Goal: Transaction & Acquisition: Purchase product/service

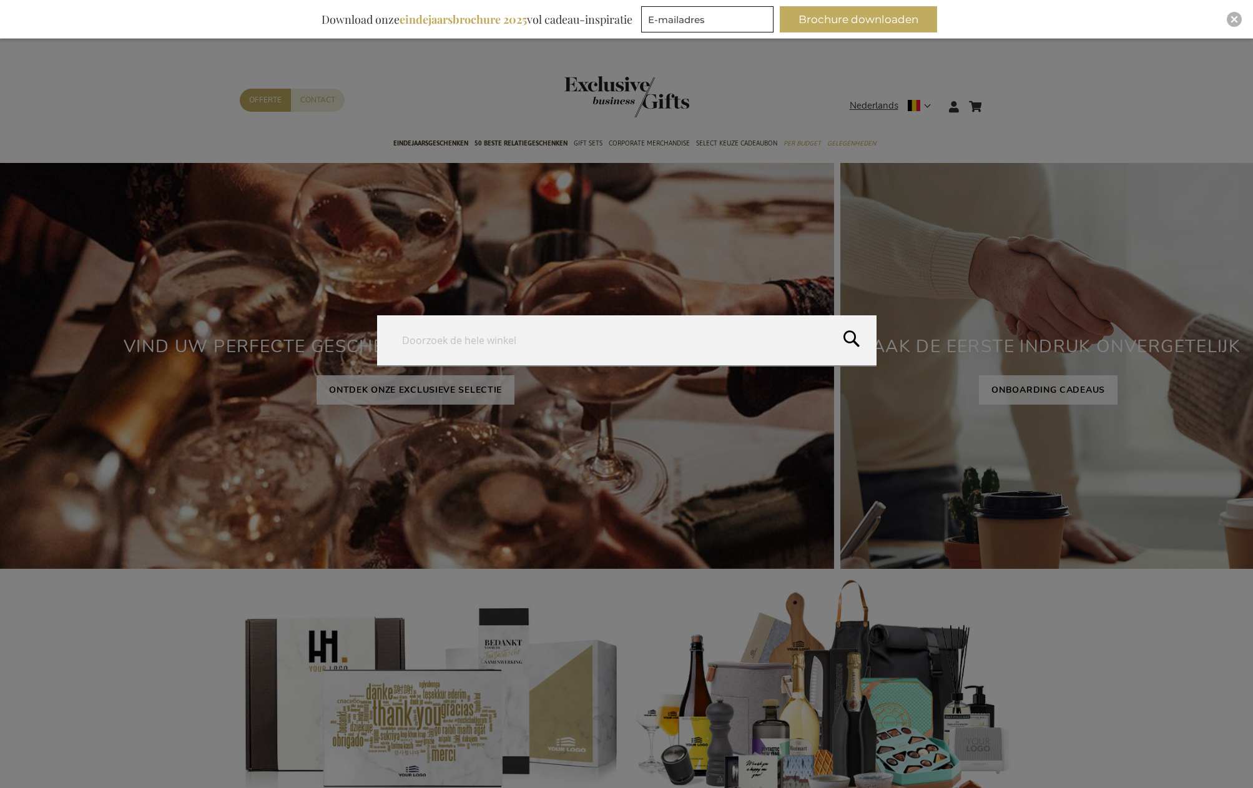
click at [997, 99] on form "Search Search" at bounding box center [998, 99] width 12 height 0
drag, startPoint x: 816, startPoint y: 200, endPoint x: 807, endPoint y: 201, distance: 8.8
click at [992, 99] on form "Search Search" at bounding box center [998, 99] width 12 height 0
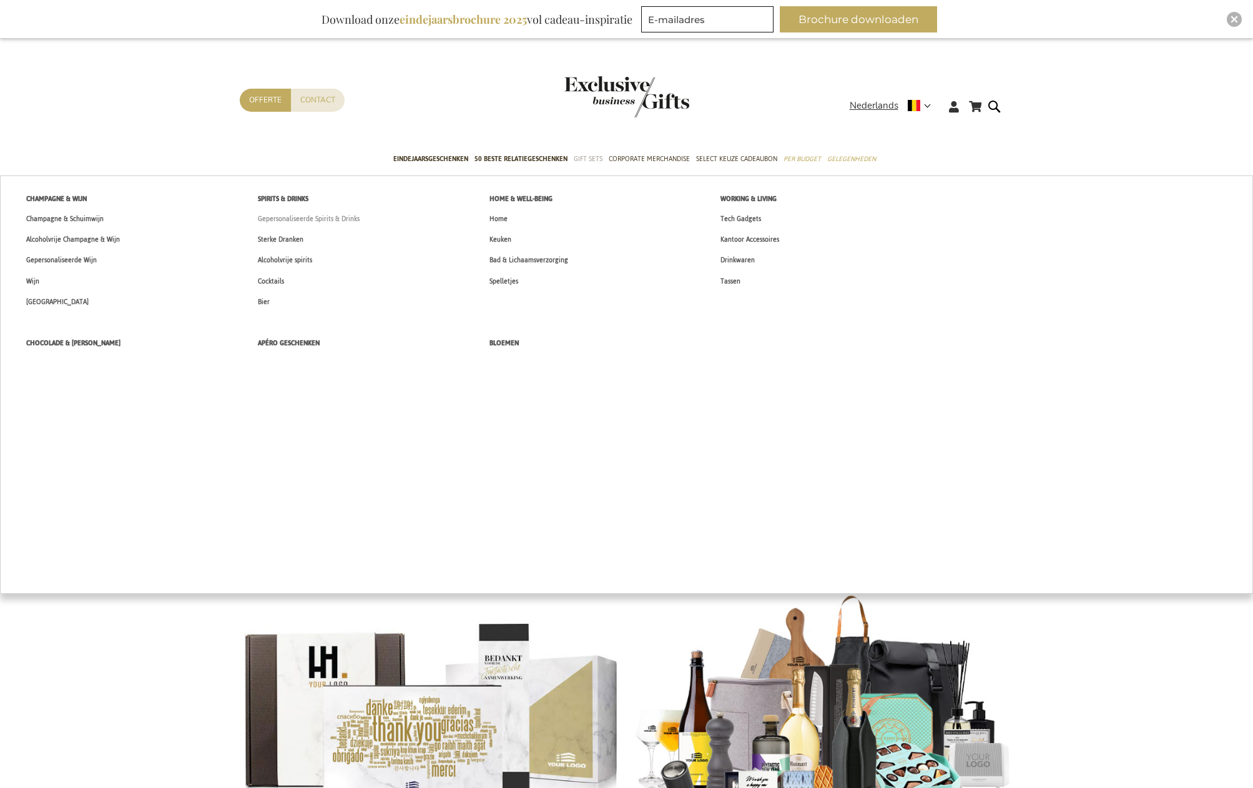
click at [306, 219] on span "Gepersonaliseerde Spirits & Drinks" at bounding box center [309, 218] width 102 height 13
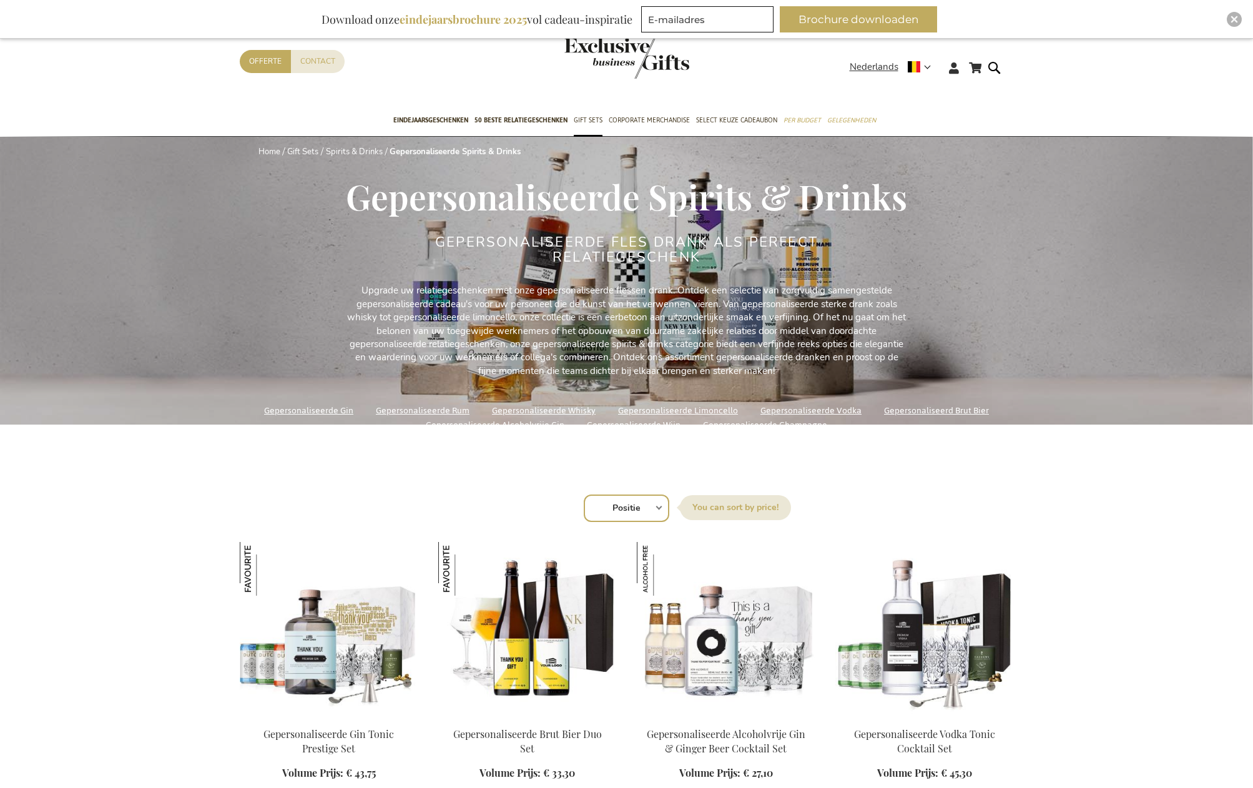
click at [790, 425] on link "Gepersonaliseerde Champagne" at bounding box center [765, 425] width 124 height 17
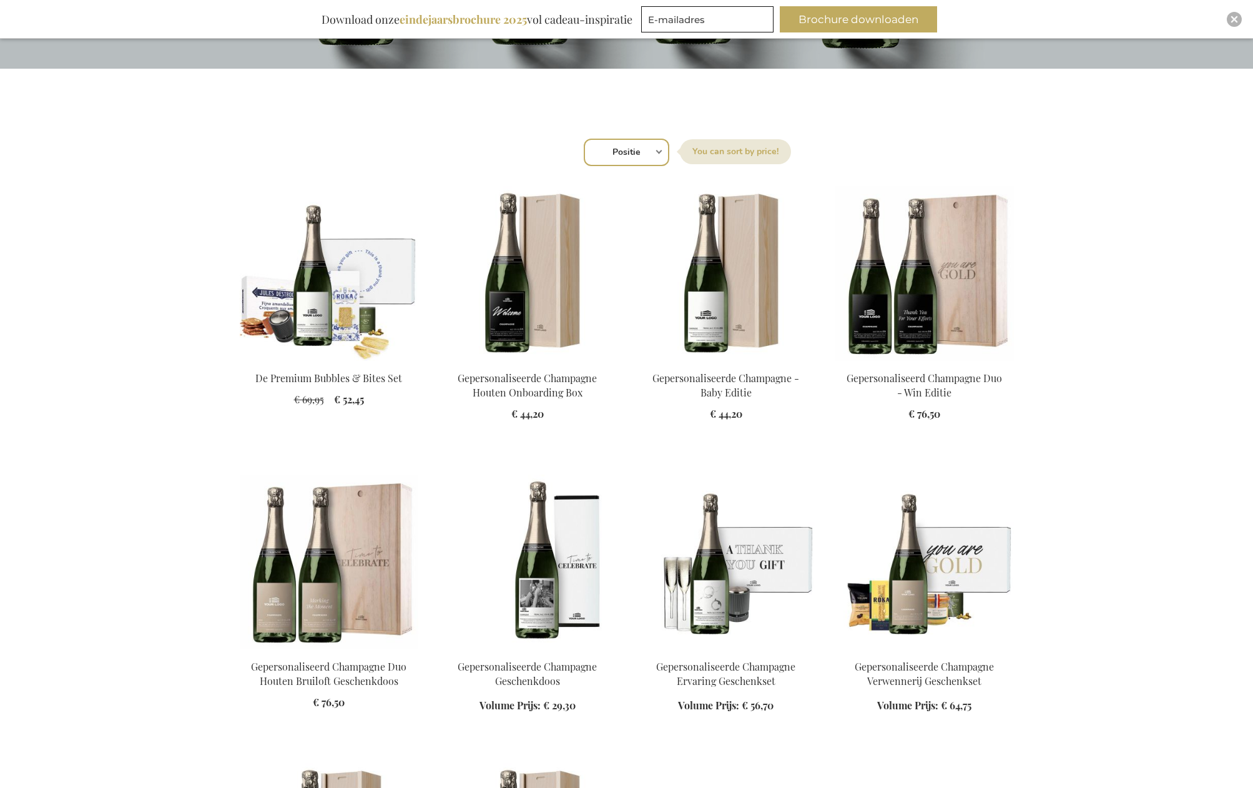
scroll to position [366, 0]
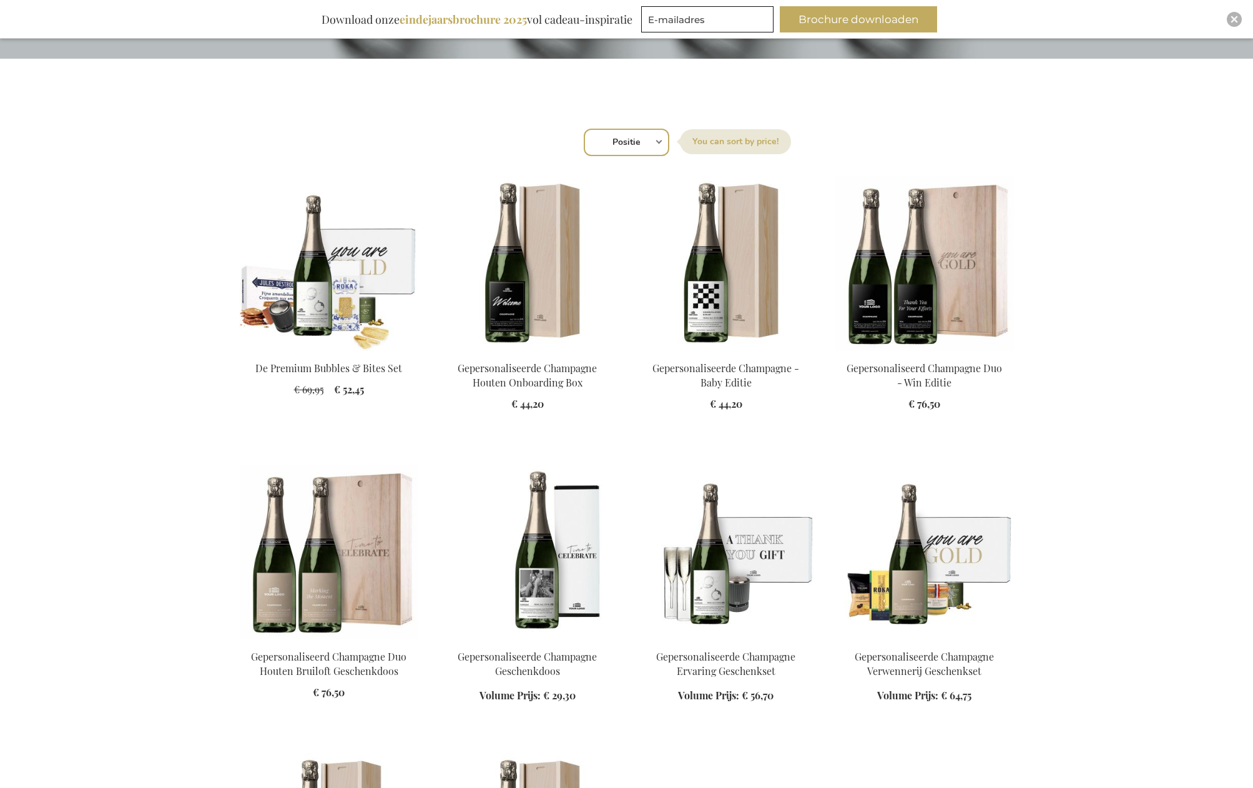
click at [315, 275] on img at bounding box center [329, 263] width 179 height 175
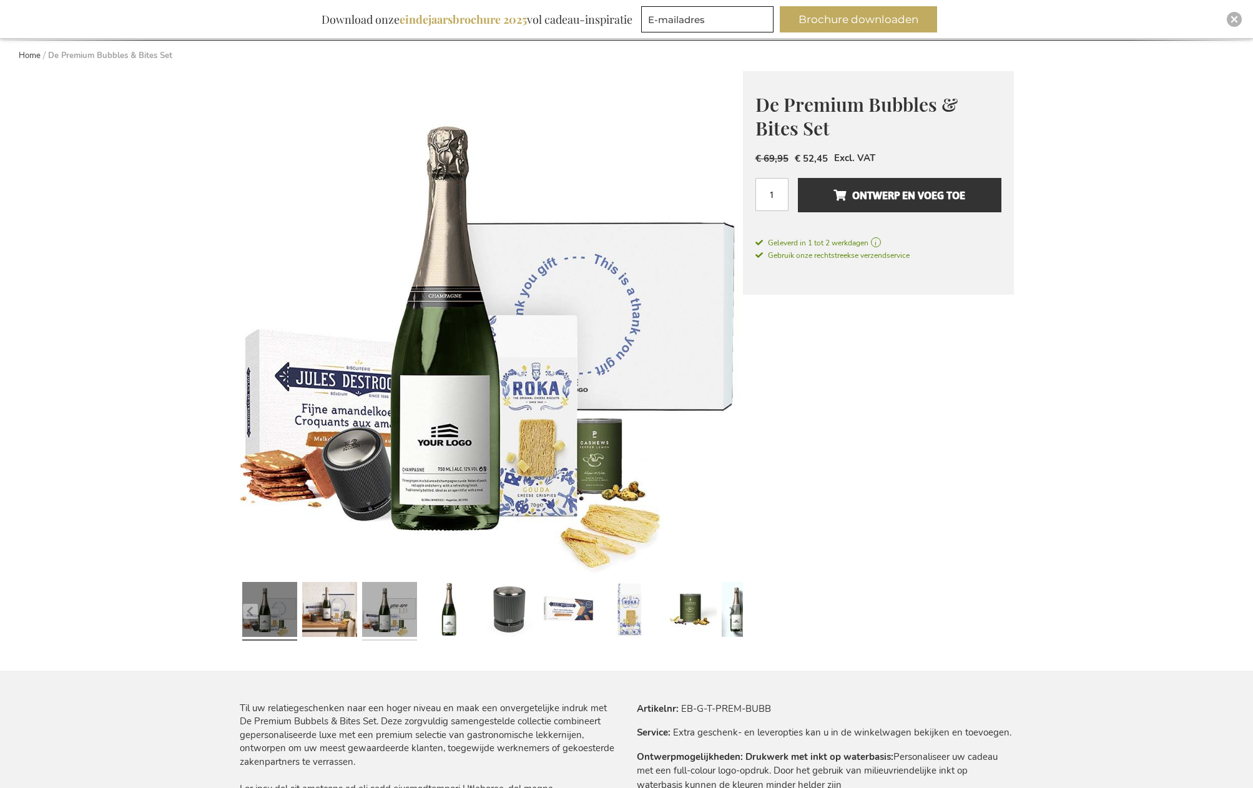
scroll to position [136, 0]
click at [443, 608] on link at bounding box center [449, 610] width 55 height 69
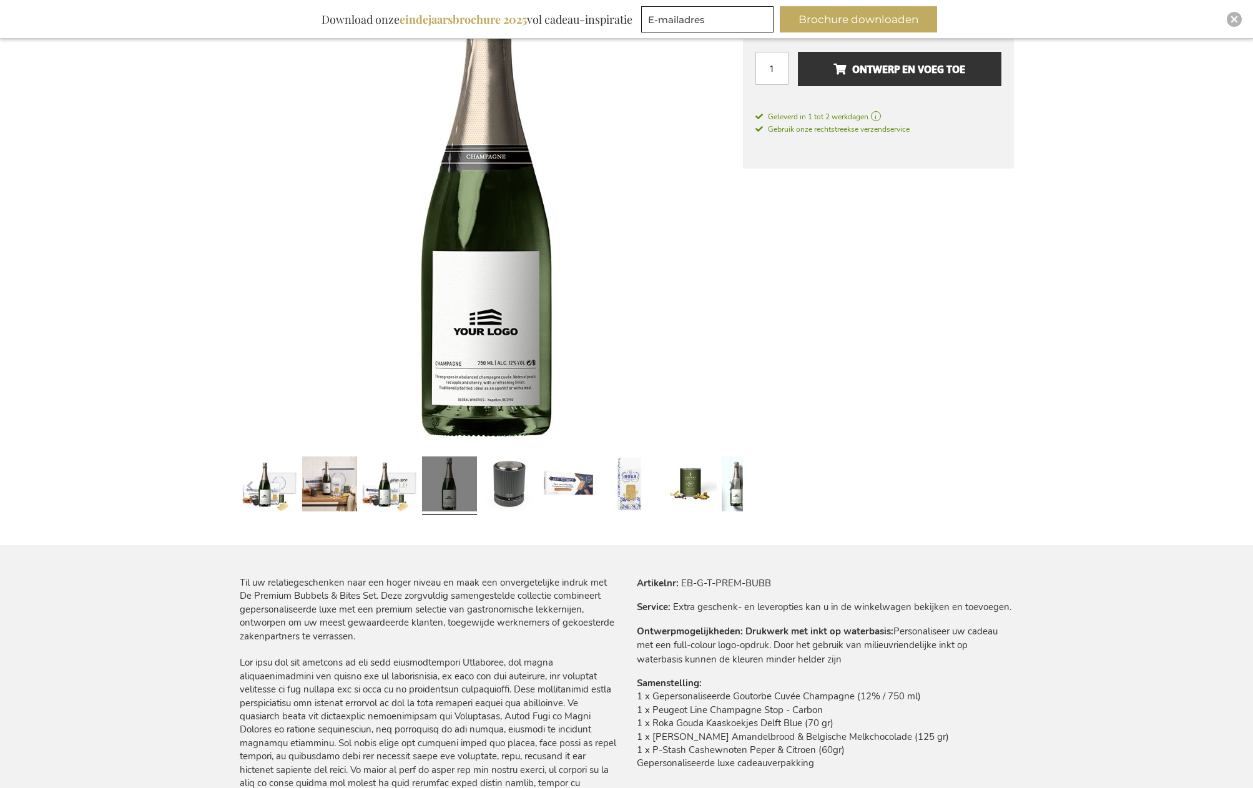
scroll to position [0, 0]
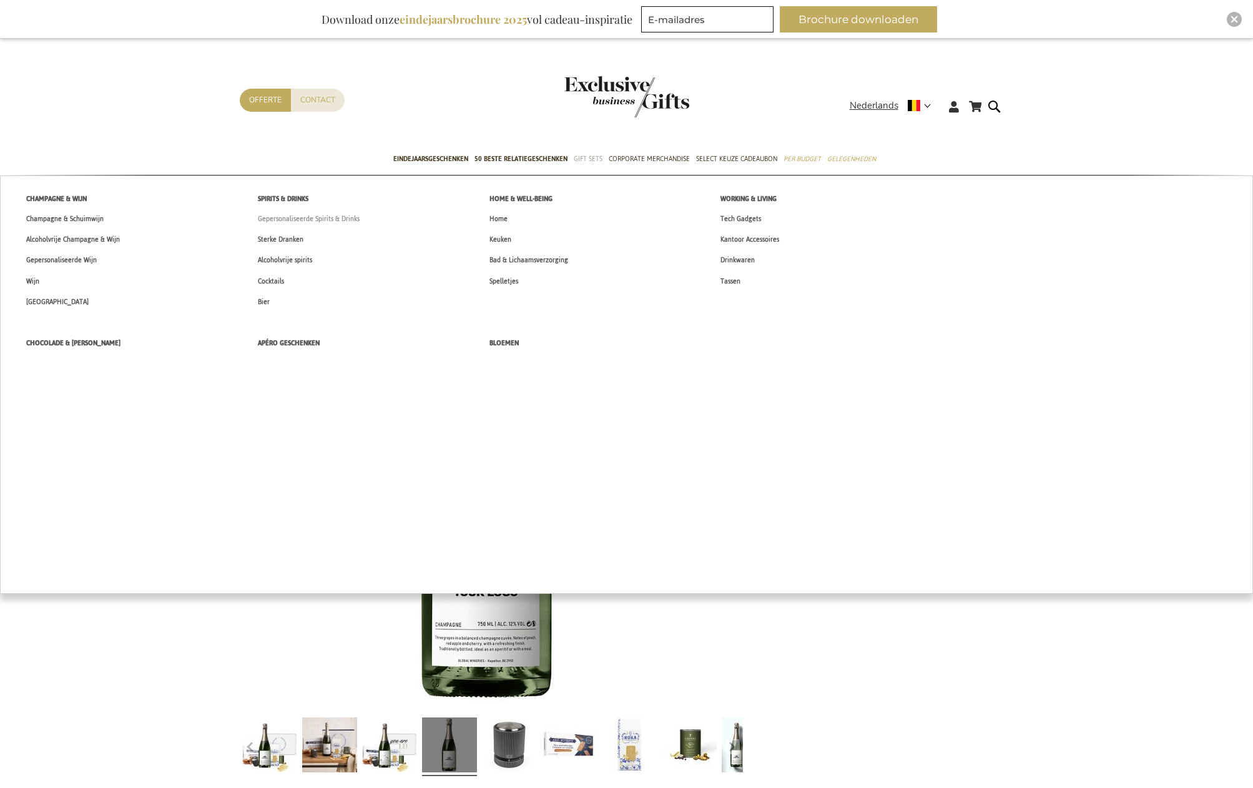
click at [347, 220] on span "Gepersonaliseerde Spirits & Drinks" at bounding box center [309, 218] width 102 height 13
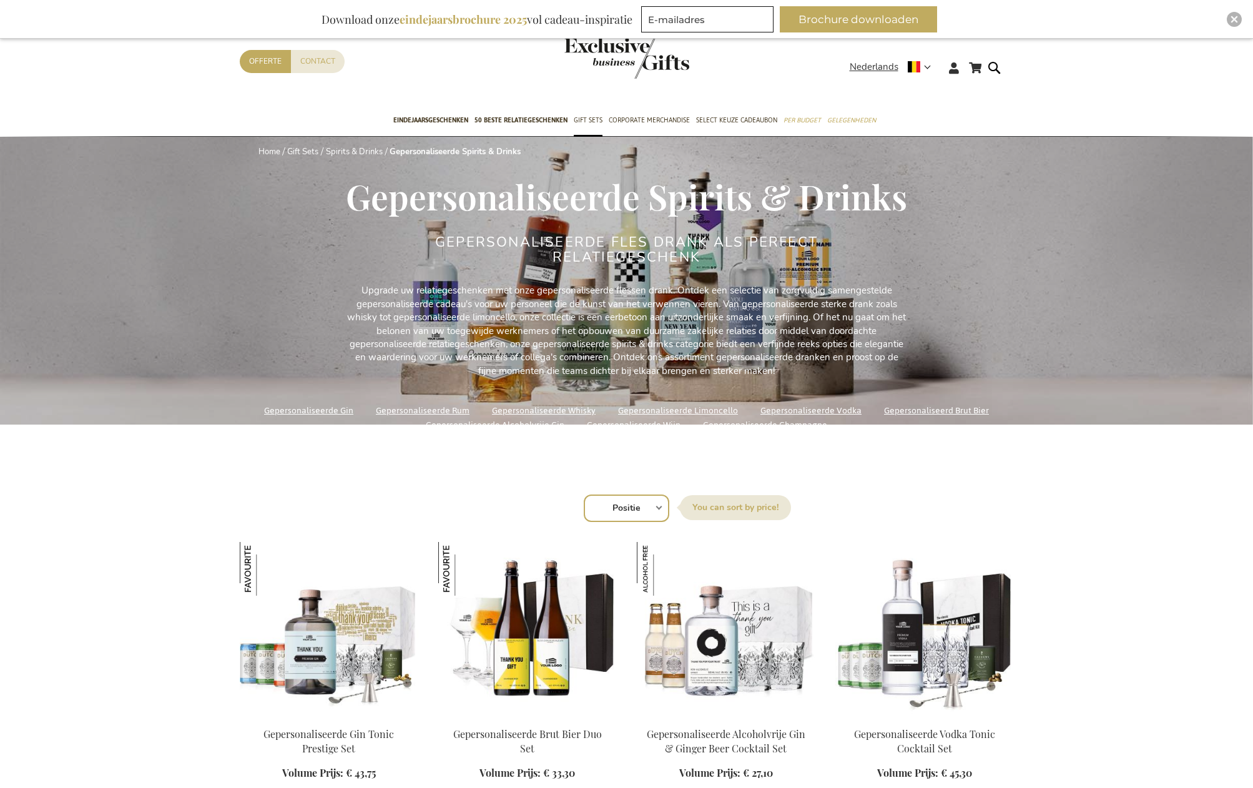
click at [802, 424] on link "Gepersonaliseerde Champagne" at bounding box center [765, 425] width 124 height 17
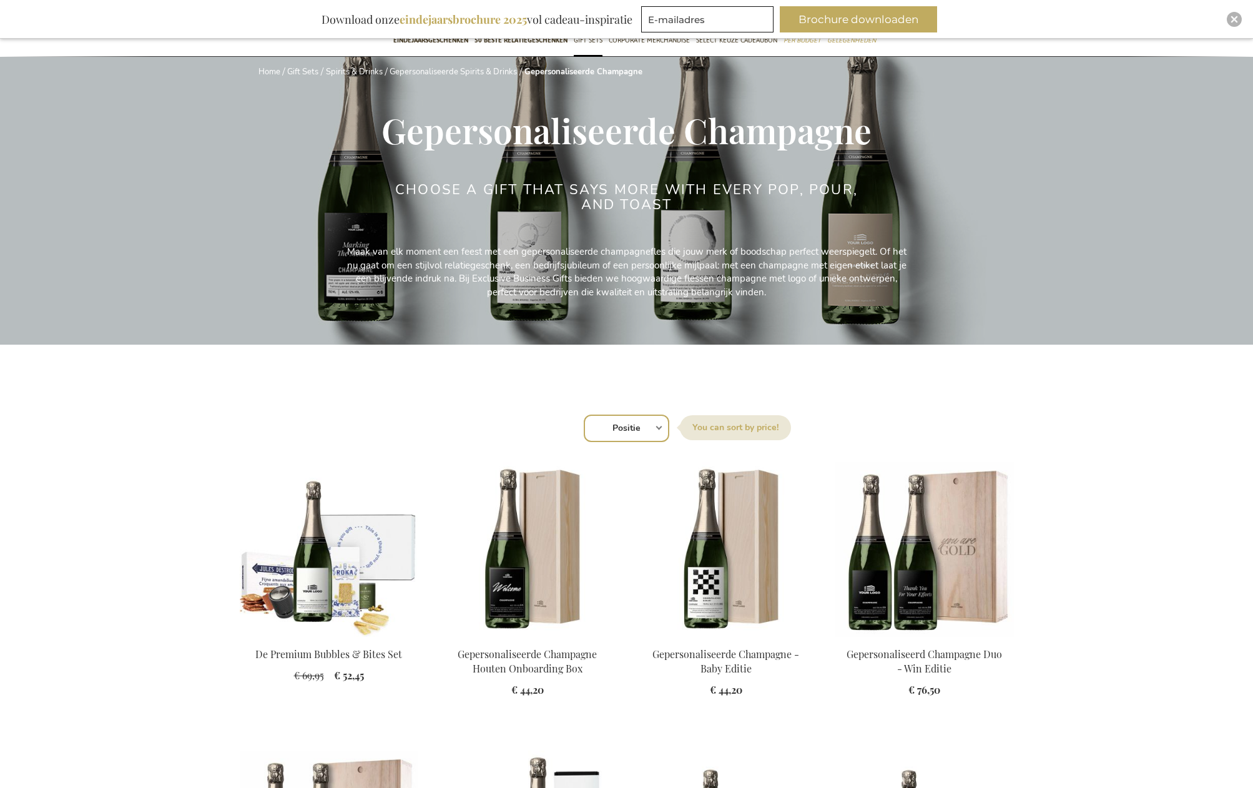
scroll to position [95, 0]
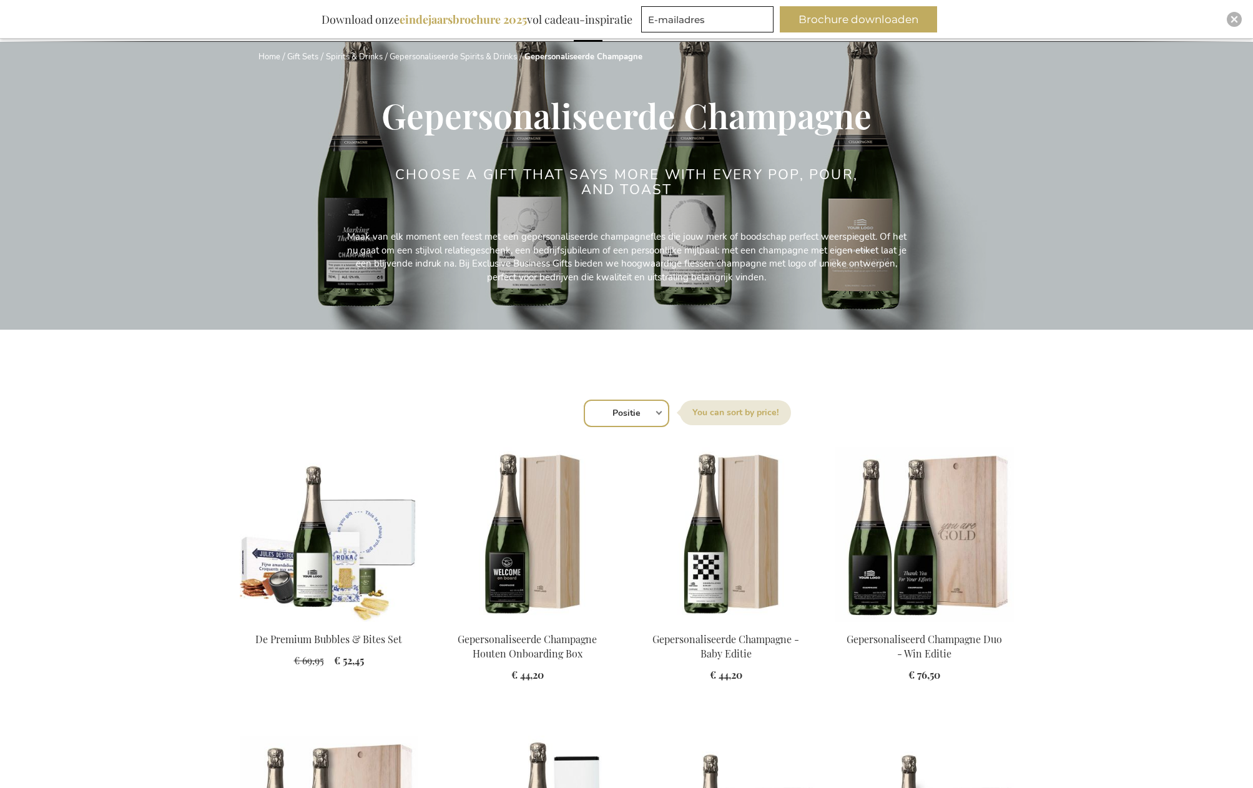
click at [569, 538] on img at bounding box center [527, 534] width 179 height 175
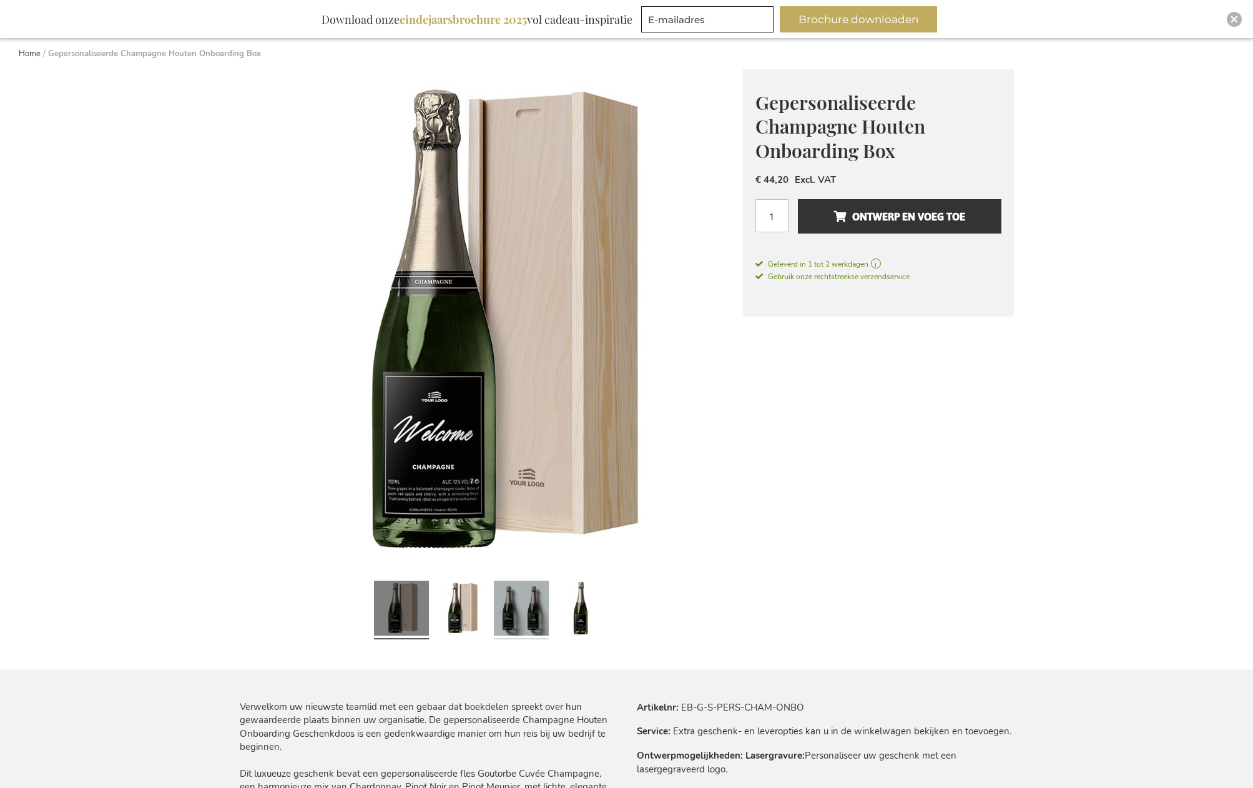
scroll to position [140, 0]
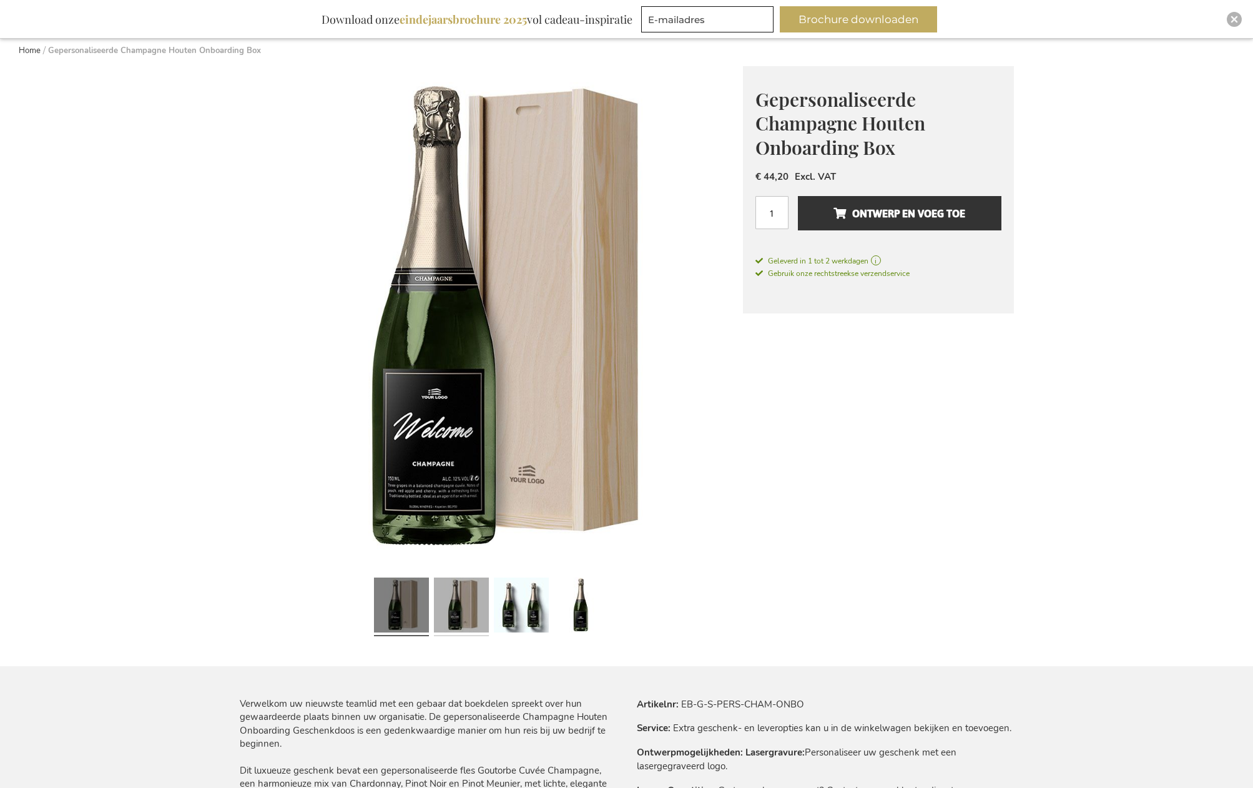
click at [460, 600] on link at bounding box center [461, 607] width 55 height 69
